Goal: Task Accomplishment & Management: Use online tool/utility

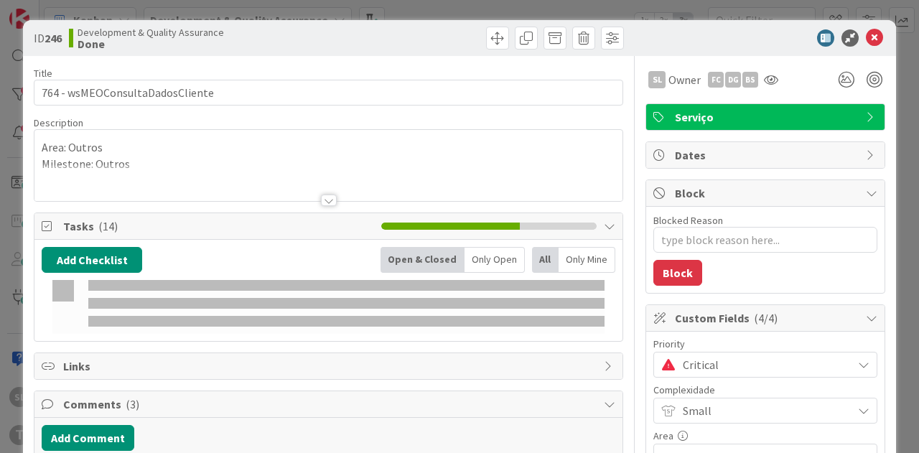
type textarea "x"
select select "java"
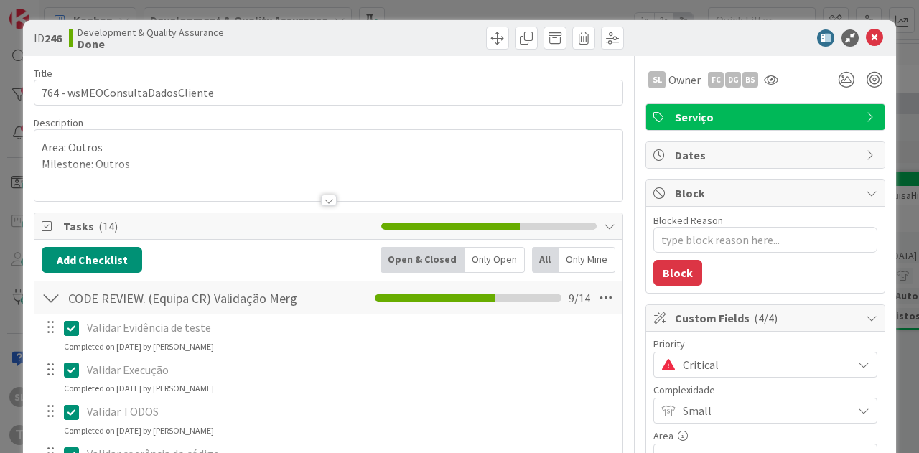
click at [313, 11] on div "ID 246 Development & Quality Assurance Done Title 31 / 128 764 - wsMEOConsultaD…" at bounding box center [459, 226] width 919 height 453
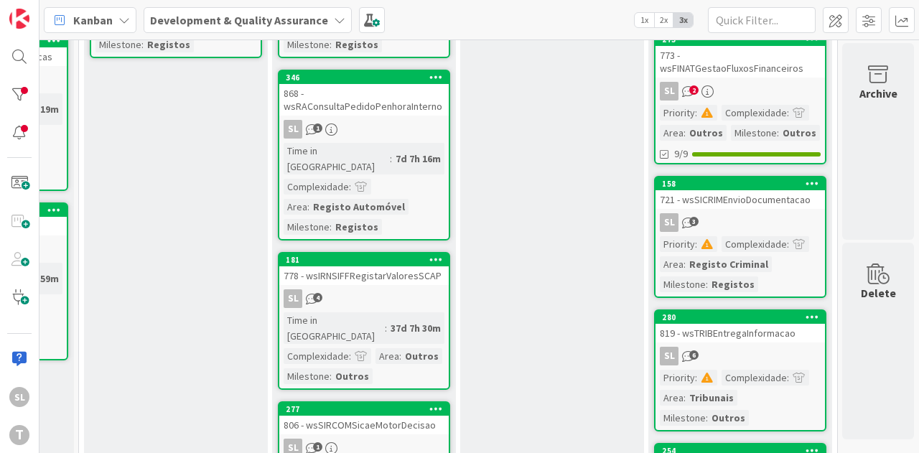
scroll to position [123, 739]
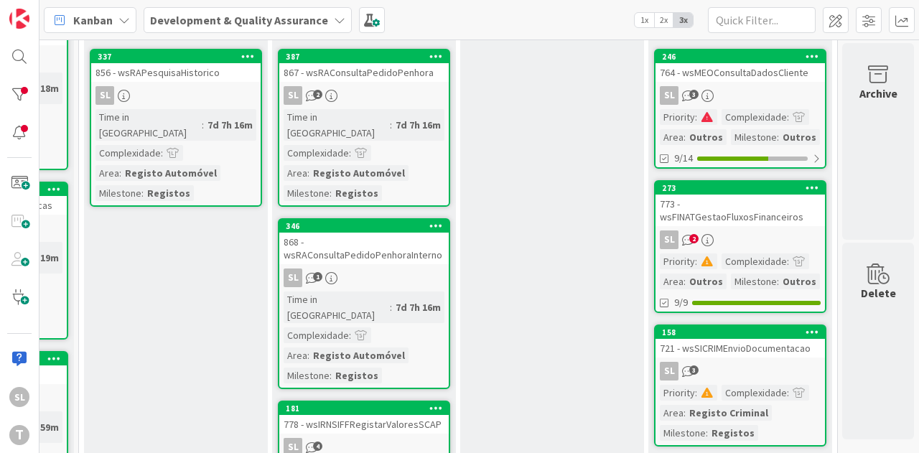
click at [695, 118] on span ":" at bounding box center [696, 117] width 2 height 16
type textarea "x"
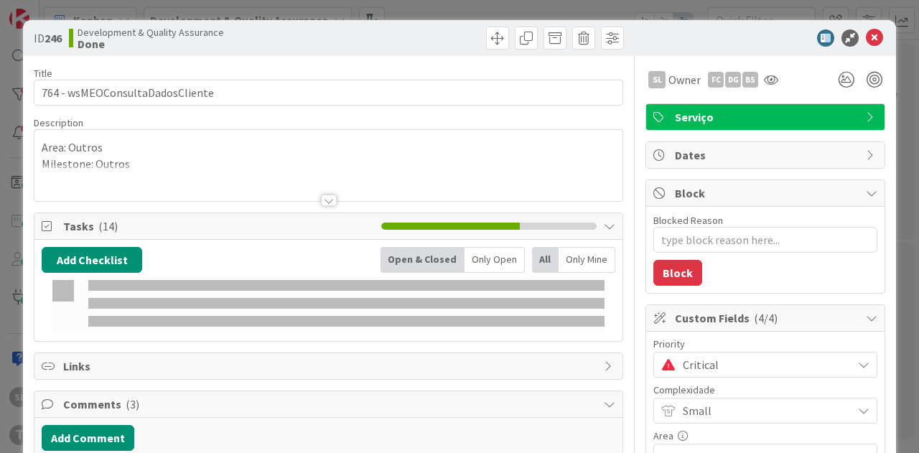
select select "java"
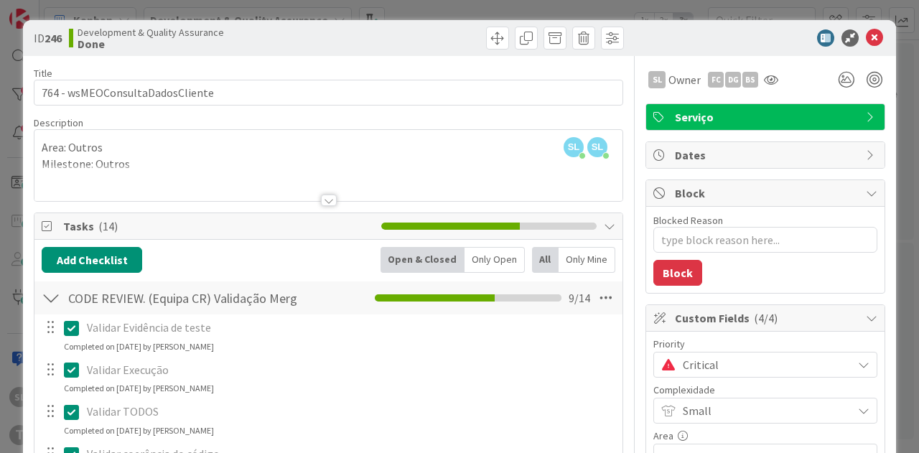
click at [592, 9] on div "ID 246 Development & Quality Assurance Done Title 31 / 128 764 - wsMEOConsultaD…" at bounding box center [459, 226] width 919 height 453
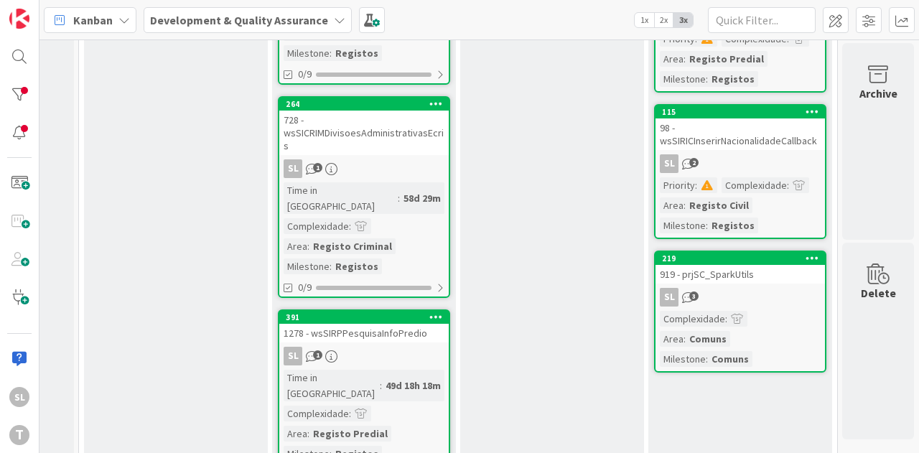
scroll to position [840, 739]
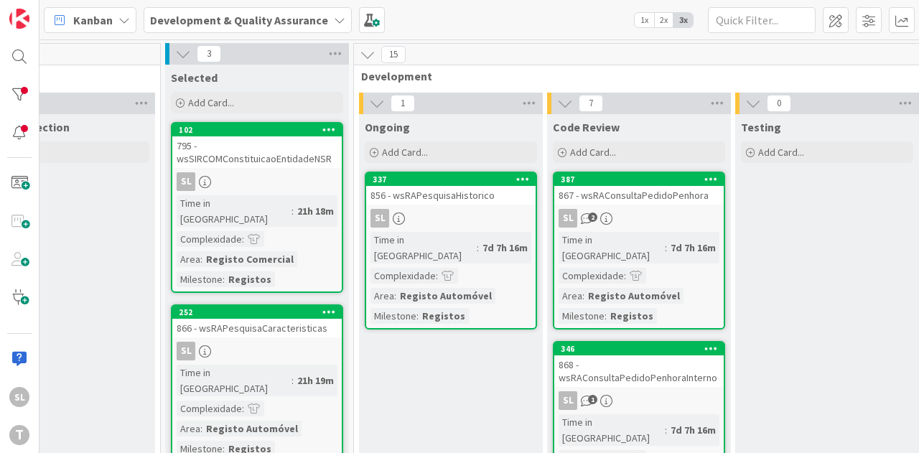
scroll to position [0, 739]
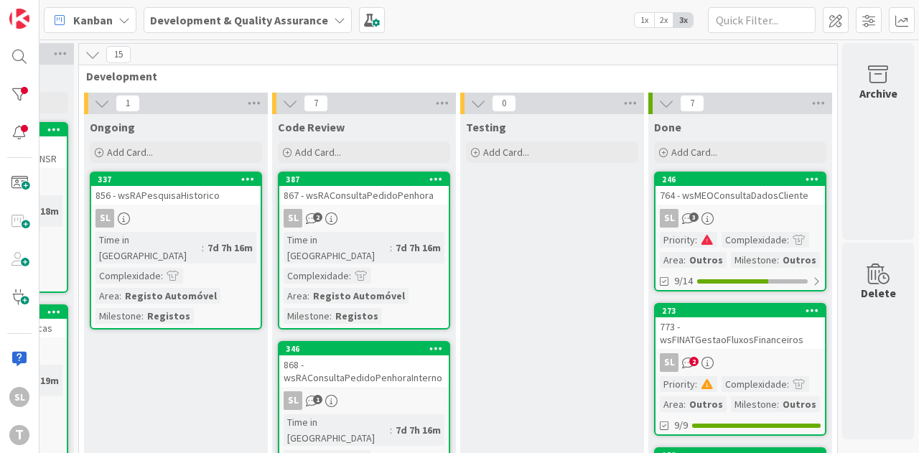
click at [742, 213] on div "SL 3" at bounding box center [739, 218] width 169 height 19
type textarea "x"
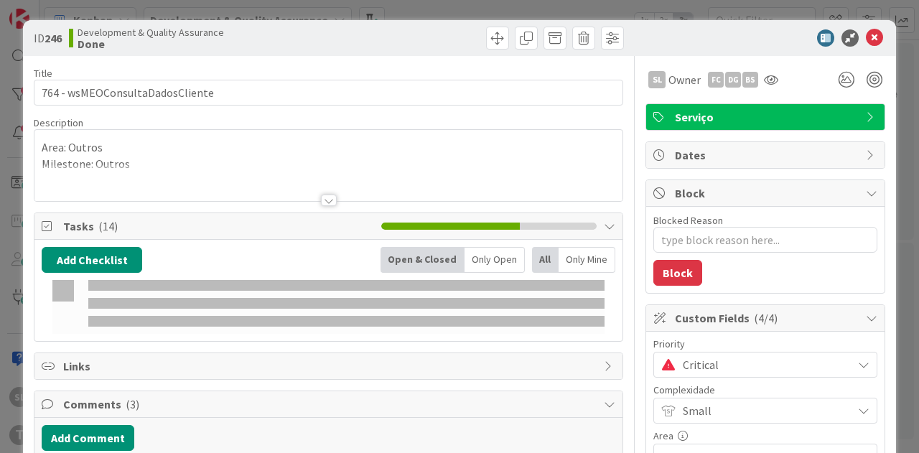
select select "java"
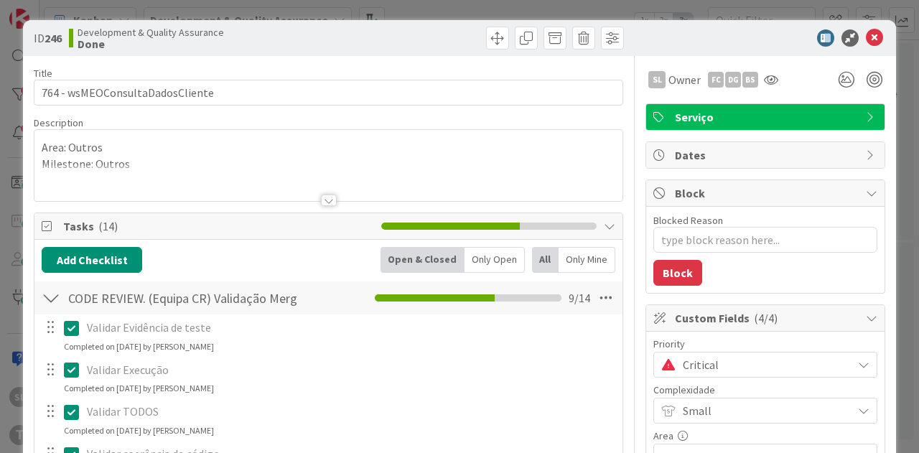
type textarea "x"
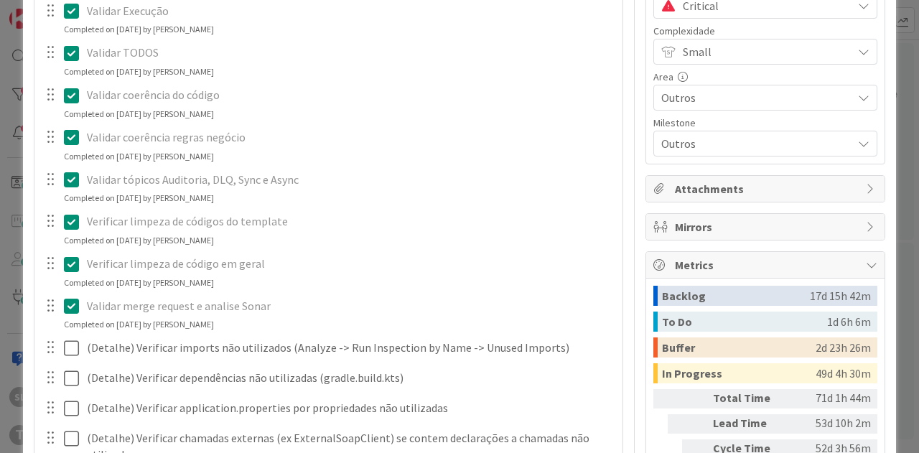
scroll to position [790, 0]
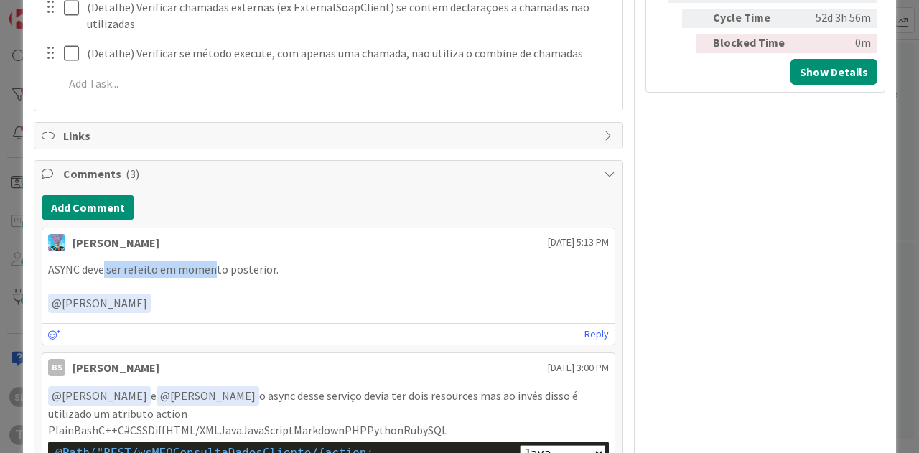
drag, startPoint x: 144, startPoint y: 269, endPoint x: 299, endPoint y: 270, distance: 155.8
click at [231, 269] on p "ASYNC deve ser refeito em momento posterior." at bounding box center [328, 269] width 561 height 17
click at [856, 413] on div "SL Owner FC DG BS Serviço Dates Block Blocked Reason 0 / 256 Block Custom Field…" at bounding box center [765, 183] width 240 height 1835
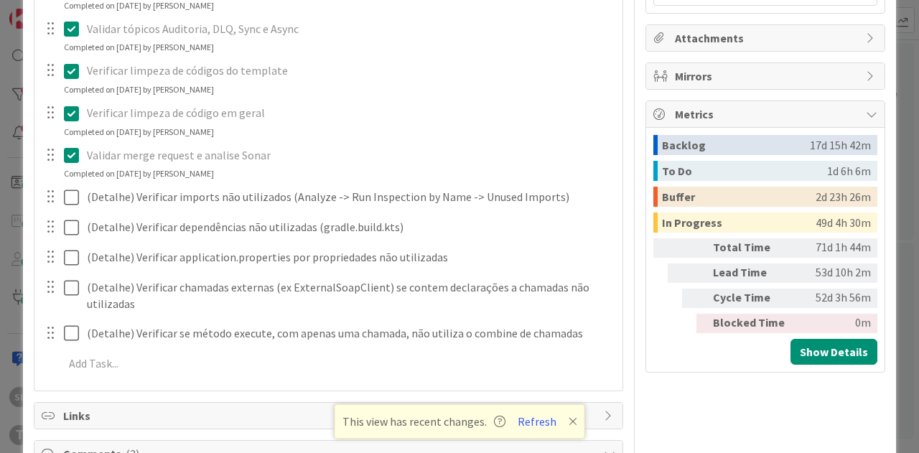
scroll to position [502, 0]
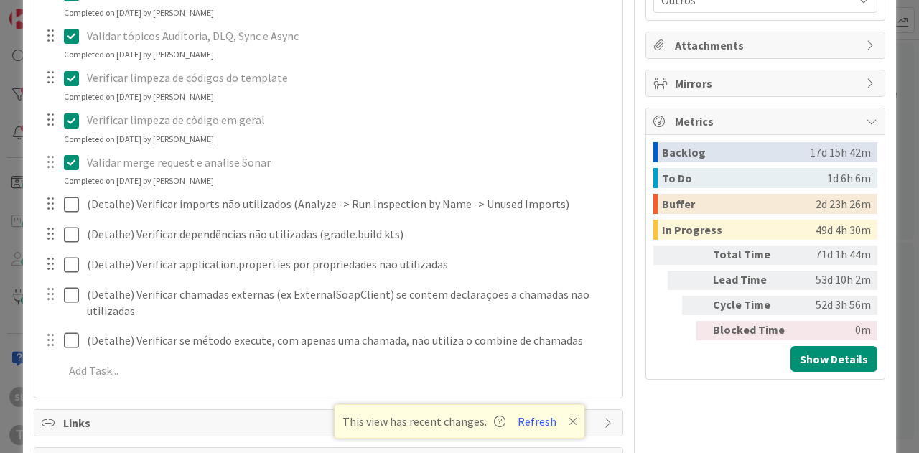
click at [14, 386] on div "ID 246 Development & Quality Assurance Done Title 31 / 128 764 - wsMEOConsultaD…" at bounding box center [459, 226] width 919 height 453
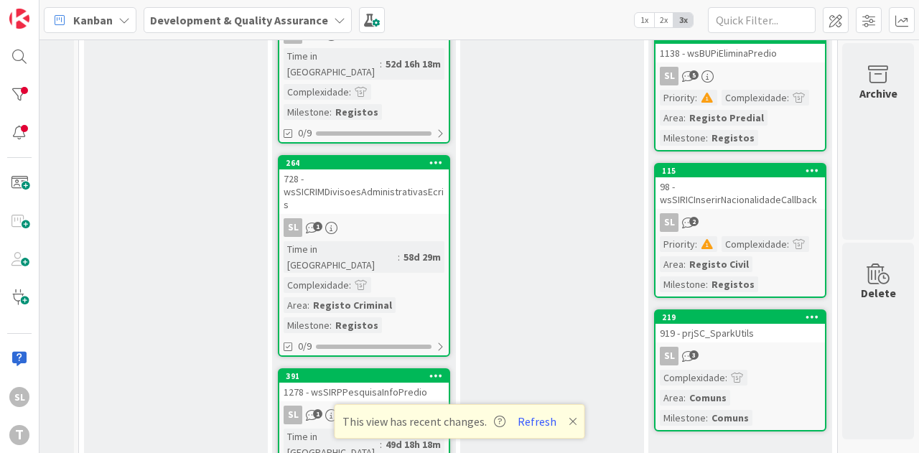
scroll to position [624, 739]
